Goal: Task Accomplishment & Management: Use online tool/utility

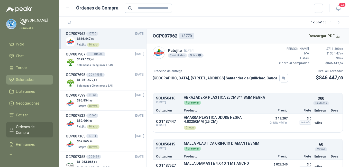
click at [32, 78] on span "Solicitudes" at bounding box center [25, 80] width 18 height 6
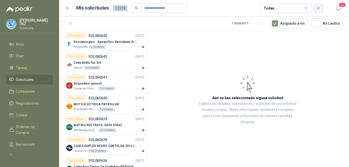
click at [319, 6] on icon "button" at bounding box center [318, 8] width 4 height 4
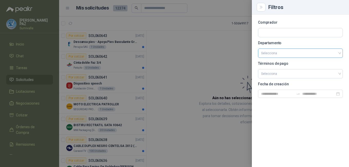
click at [304, 55] on input "search" at bounding box center [300, 53] width 79 height 9
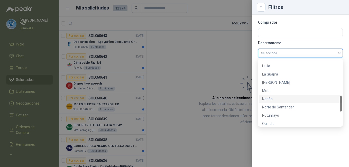
scroll to position [214, 0]
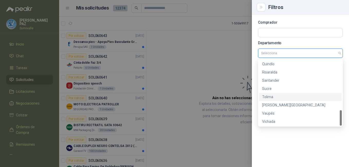
click at [286, 104] on div "[PERSON_NAME][GEOGRAPHIC_DATA]" at bounding box center [300, 105] width 77 height 6
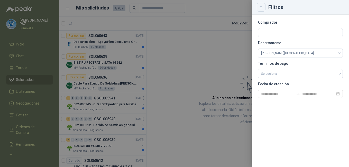
click at [259, 7] on icon "Close" at bounding box center [261, 7] width 4 height 4
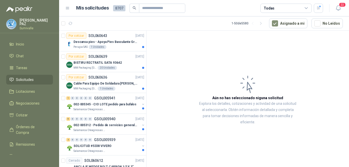
click at [303, 7] on div "Todas" at bounding box center [285, 8] width 51 height 9
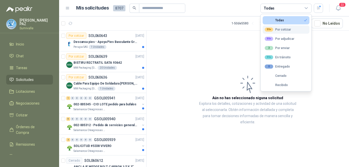
click at [282, 28] on div "99+ Por cotizar" at bounding box center [278, 30] width 26 height 4
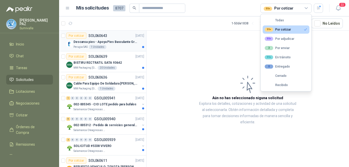
click at [94, 42] on p "Descansa pies - Apoya Pies Basculante Graduable Ergonómico" at bounding box center [106, 42] width 64 height 5
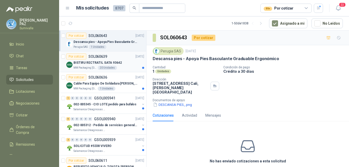
click at [98, 65] on p "BISTIRU RECTRATIL SATA 93642" at bounding box center [98, 62] width 48 height 5
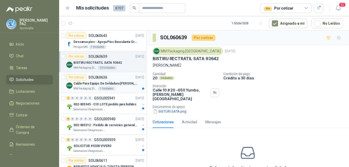
click at [101, 82] on p "Cable Para Equipo De Soldadura [PERSON_NAME]" at bounding box center [106, 83] width 64 height 5
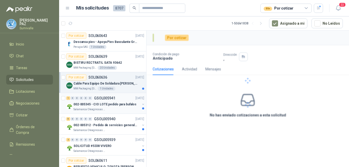
click at [103, 105] on p "002-005345 - CIO LOTE pedido para bufalos" at bounding box center [105, 104] width 63 height 5
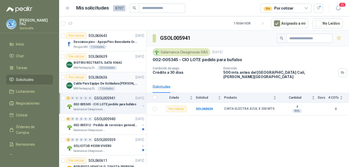
click at [100, 78] on p "SOL060636" at bounding box center [97, 78] width 19 height 4
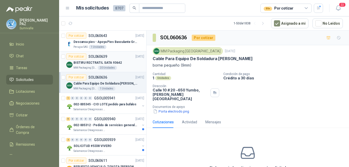
click at [94, 65] on div "BISTIRU RECTRATIL SATA 93642" at bounding box center [109, 63] width 71 height 6
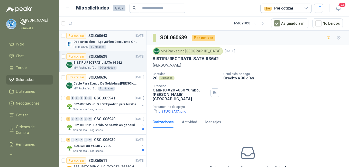
click at [91, 44] on p "Descansa pies - Apoya Pies Basculante Graduable Ergonómico" at bounding box center [106, 42] width 64 height 5
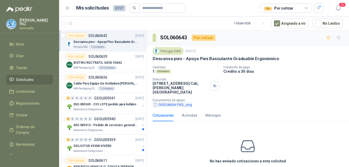
click at [179, 102] on button "DESCANSA PIES_.png" at bounding box center [173, 104] width 40 height 5
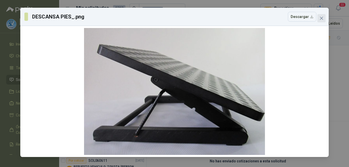
click at [321, 16] on icon "close" at bounding box center [321, 18] width 4 height 4
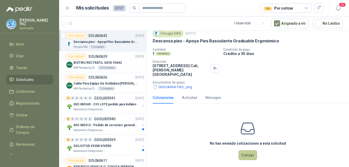
click at [246, 150] on button "Cotizar" at bounding box center [248, 155] width 19 height 10
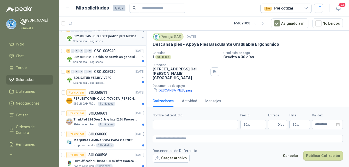
scroll to position [77, 0]
